Goal: Information Seeking & Learning: Stay updated

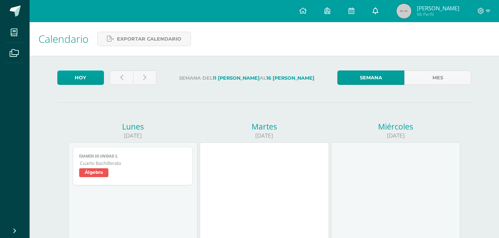
click at [370, 14] on link at bounding box center [375, 11] width 24 height 22
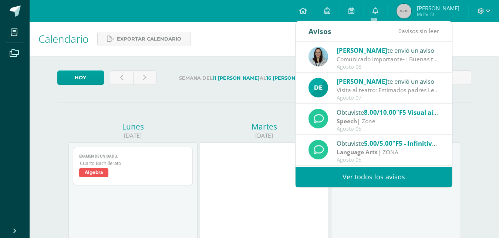
click at [333, 175] on link "Ver todos los avisos" at bounding box center [373, 177] width 156 height 20
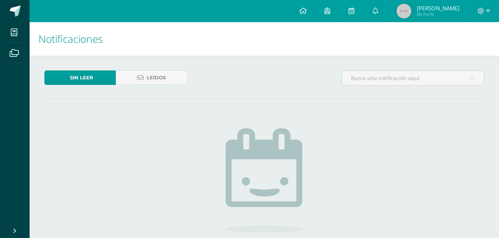
click at [140, 65] on div "Sin leer Leídos No hay nuevas notificaciones ¡Felicidades! no hay nuevas notifi…" at bounding box center [264, 186] width 469 height 261
click at [143, 75] on icon at bounding box center [140, 78] width 7 height 6
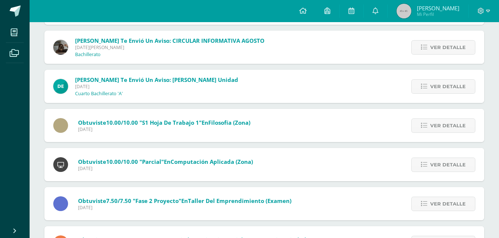
scroll to position [597, 0]
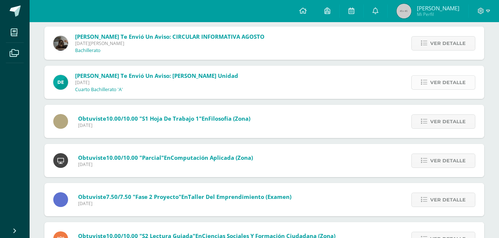
click at [431, 82] on span "Ver detalle" at bounding box center [447, 83] width 35 height 14
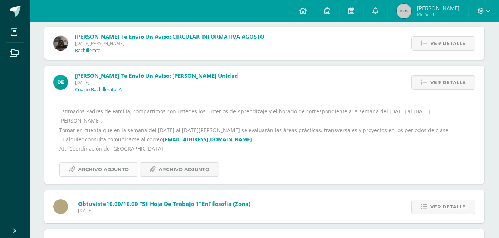
click at [127, 163] on span "Archivo Adjunto" at bounding box center [103, 170] width 51 height 14
click at [168, 150] on div "Estimados Padres de Familia, compartimos con ustedes los Criterios de Aprendiza…" at bounding box center [264, 142] width 410 height 70
click at [171, 163] on link "Archivo Adjunto" at bounding box center [179, 170] width 79 height 14
